Goal: Task Accomplishment & Management: Complete application form

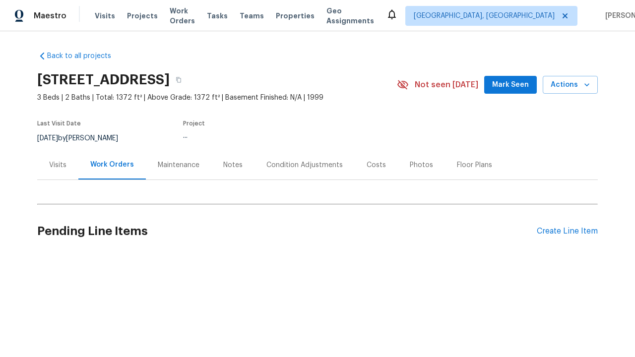
click at [563, 231] on div "Create Line Item" at bounding box center [567, 231] width 61 height 9
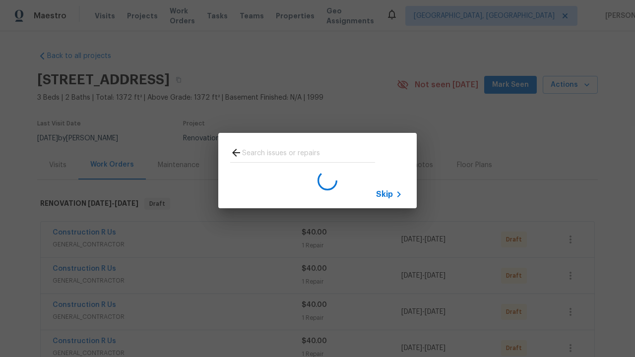
click at [384, 194] on span "Skip" at bounding box center [384, 194] width 17 height 10
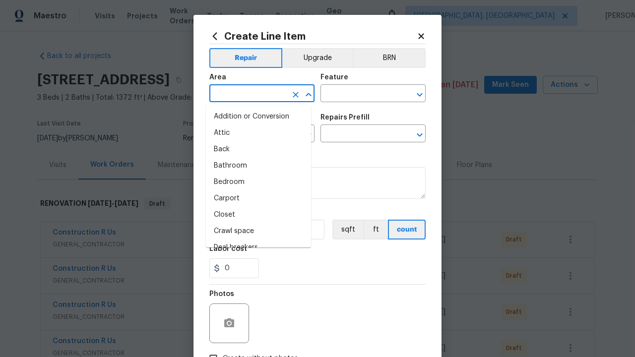
click at [254, 182] on li "Bedroom" at bounding box center [258, 182] width 105 height 16
type input "Bedroom"
type input "Flooring"
type input "Wallpaper"
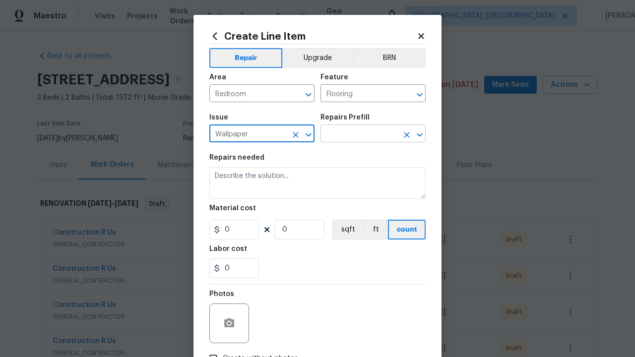
click at [355, 135] on input "text" at bounding box center [358, 134] width 77 height 15
type input "Remove"
